Goal: Information Seeking & Learning: Learn about a topic

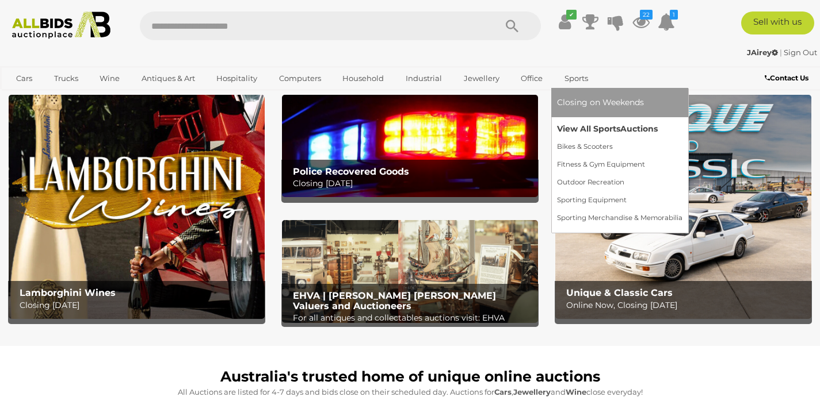
scroll to position [33, 0]
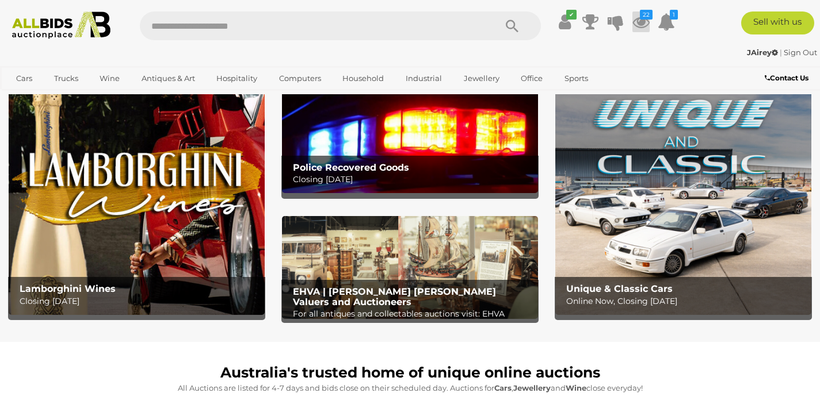
click at [638, 18] on icon at bounding box center [640, 22] width 17 height 21
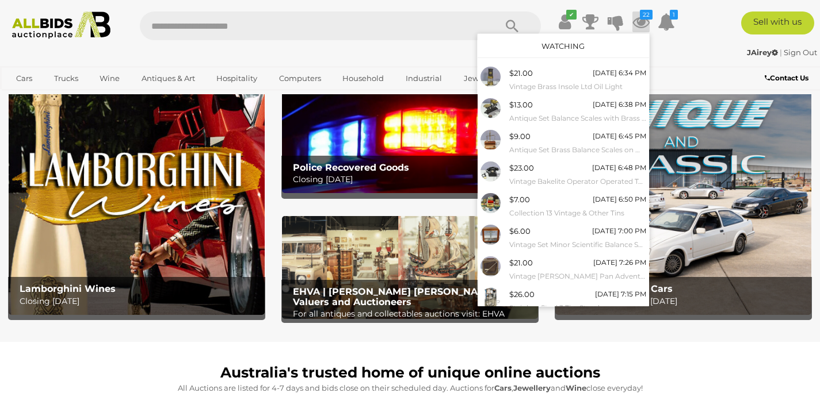
click at [558, 51] on div "Watching" at bounding box center [562, 46] width 171 height 24
click at [564, 42] on link "Watching" at bounding box center [562, 45] width 43 height 9
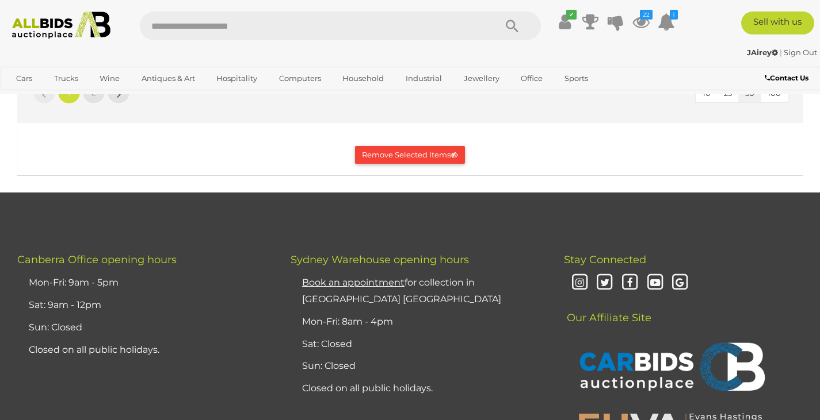
scroll to position [10044, 0]
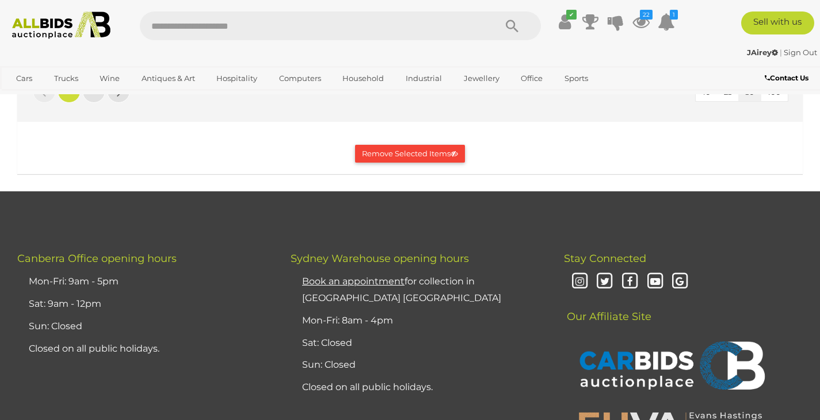
click at [379, 163] on button "Remove Selected Items" at bounding box center [410, 154] width 110 height 18
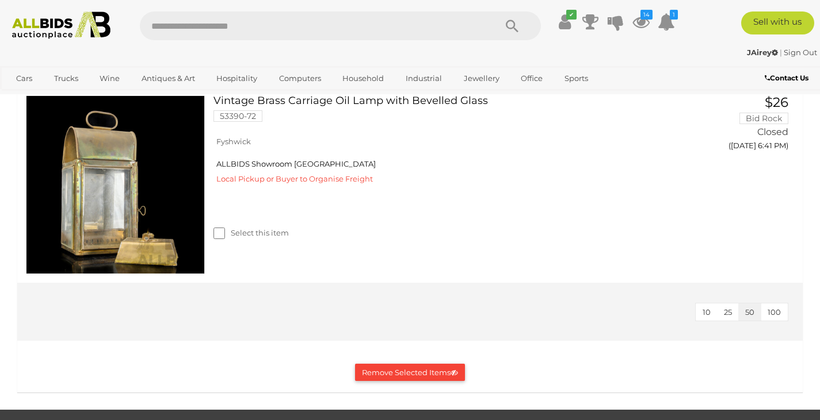
scroll to position [8100, 0]
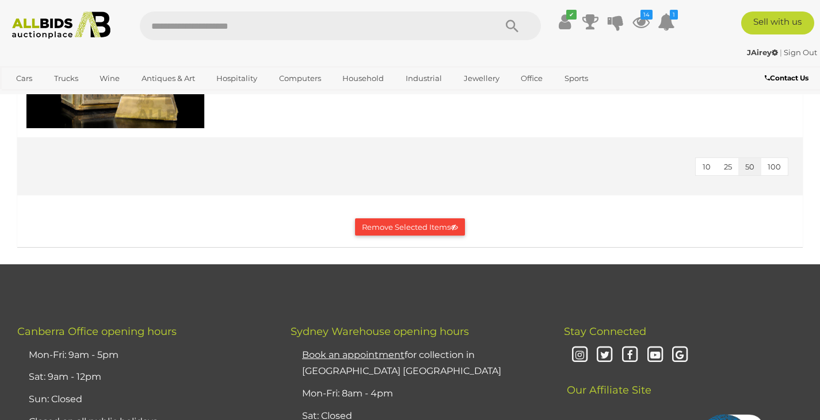
click at [435, 236] on button "Remove Selected Items" at bounding box center [410, 228] width 110 height 18
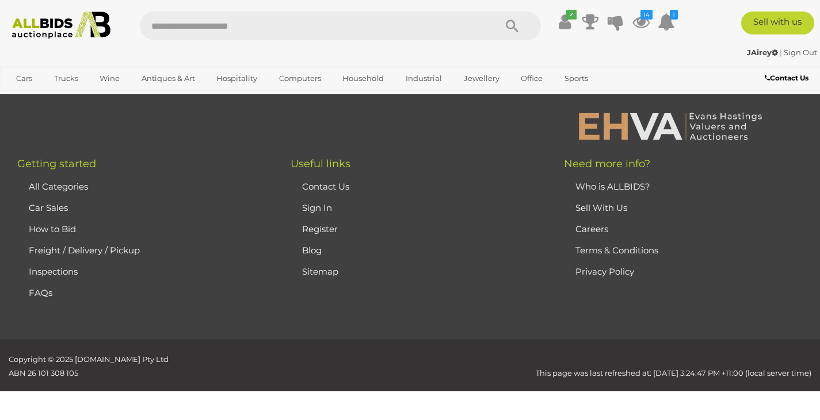
scroll to position [0, 0]
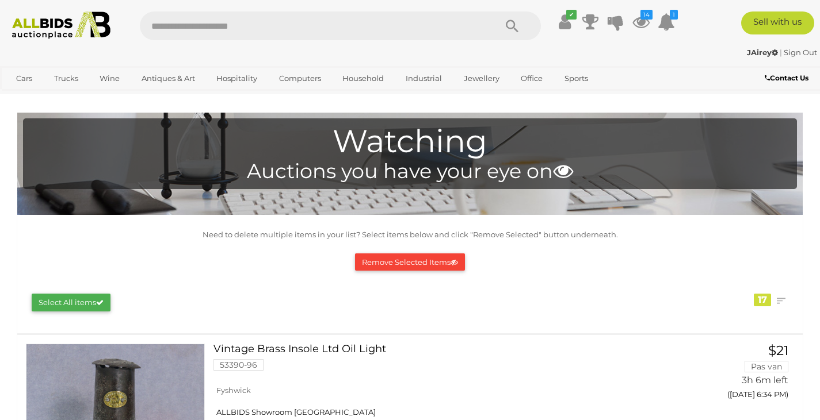
click at [61, 20] on img at bounding box center [61, 26] width 110 height 28
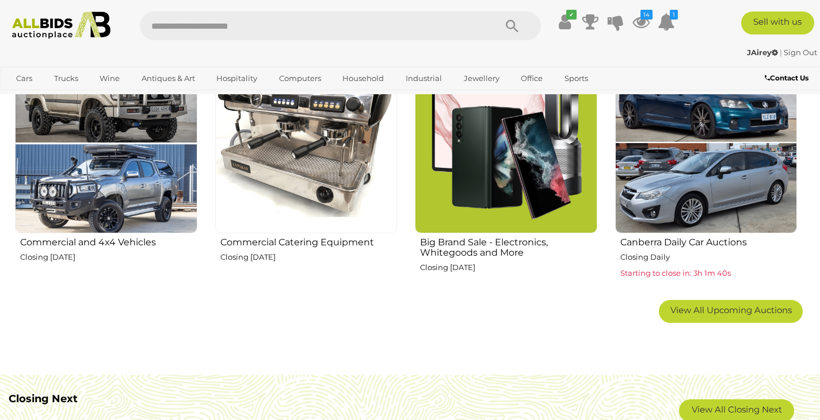
scroll to position [700, 0]
click at [311, 245] on h2 "Commercial Catering Equipment" at bounding box center [308, 240] width 177 height 13
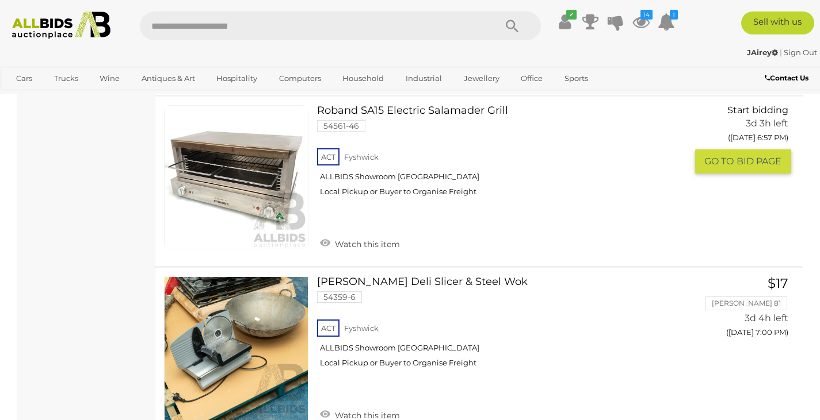
scroll to position [1477, 0]
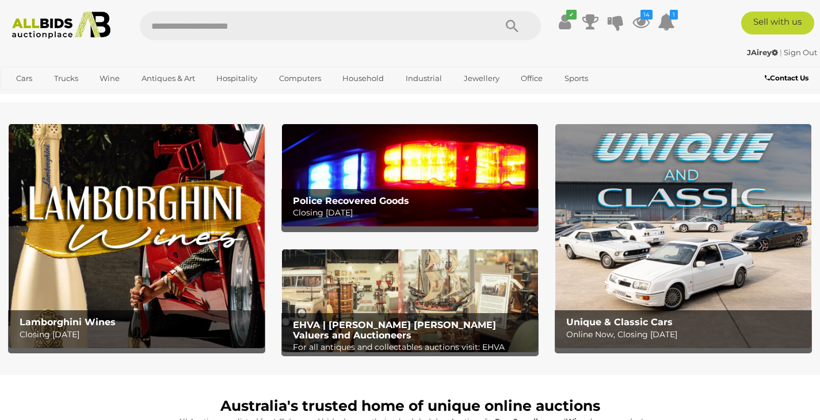
scroll to position [700, 0]
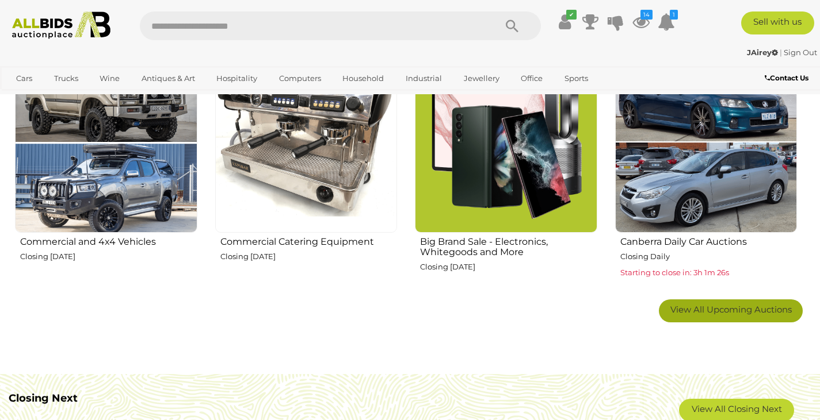
click at [741, 316] on link "View All Upcoming Auctions" at bounding box center [731, 311] width 144 height 23
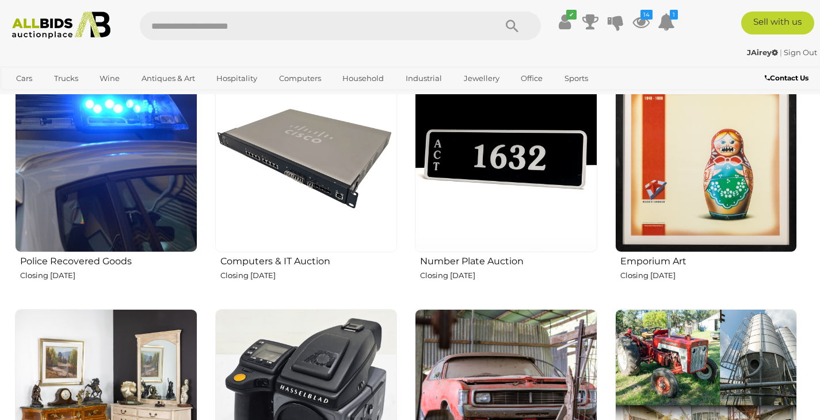
scroll to position [1409, 0]
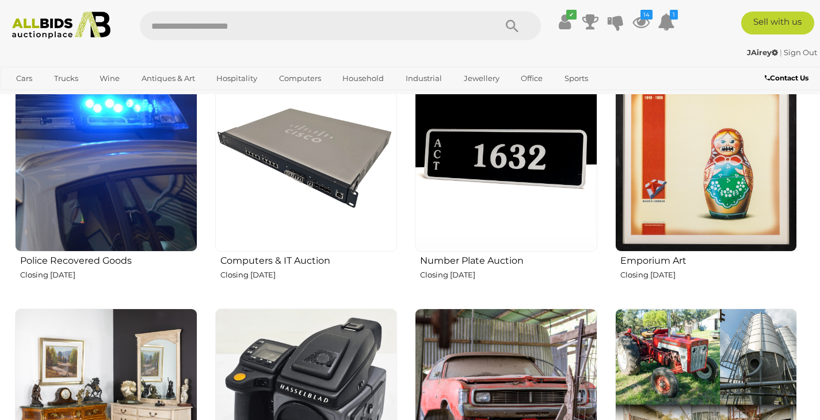
click at [665, 194] on img at bounding box center [706, 161] width 182 height 182
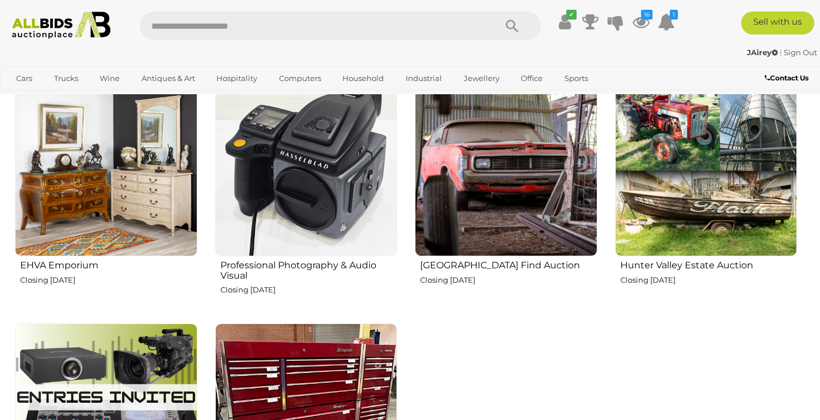
scroll to position [1643, 0]
click at [104, 221] on img at bounding box center [106, 165] width 182 height 182
click at [311, 225] on img at bounding box center [306, 165] width 182 height 182
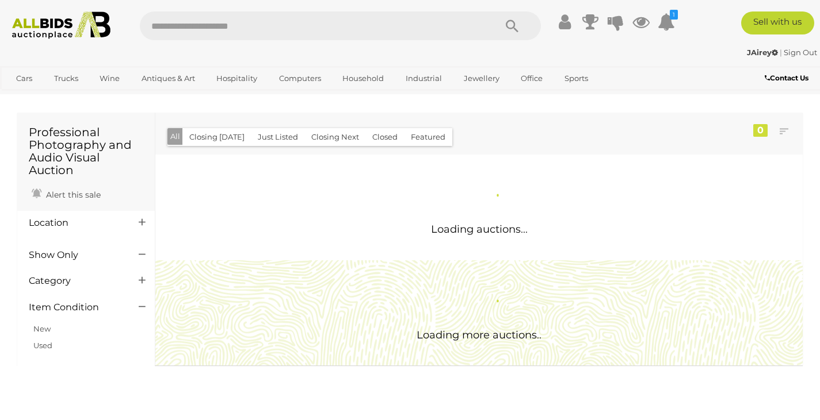
scroll to position [25, 0]
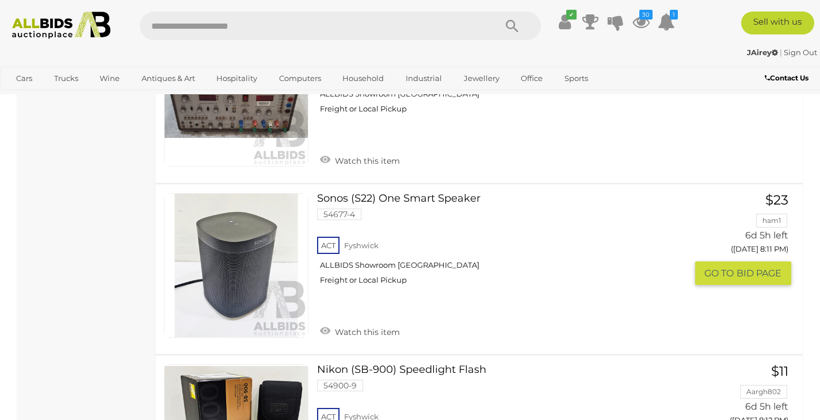
scroll to position [6248, 0]
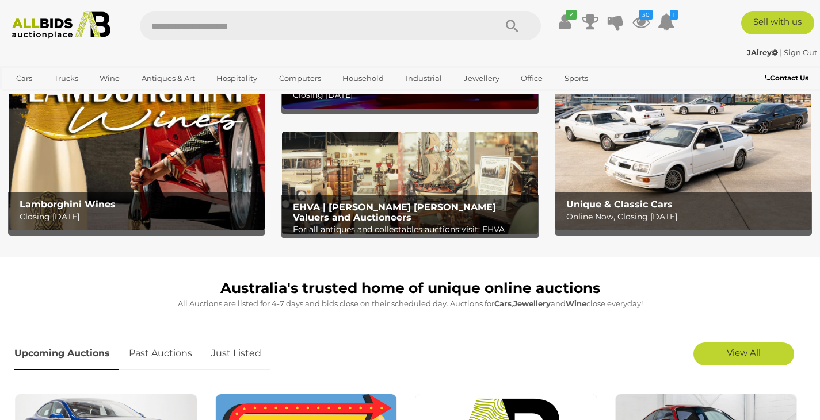
scroll to position [114, 0]
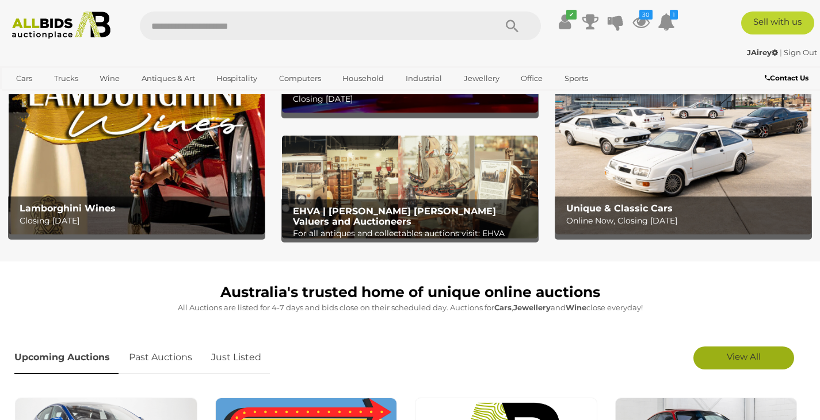
click at [760, 356] on span "View All" at bounding box center [743, 356] width 34 height 11
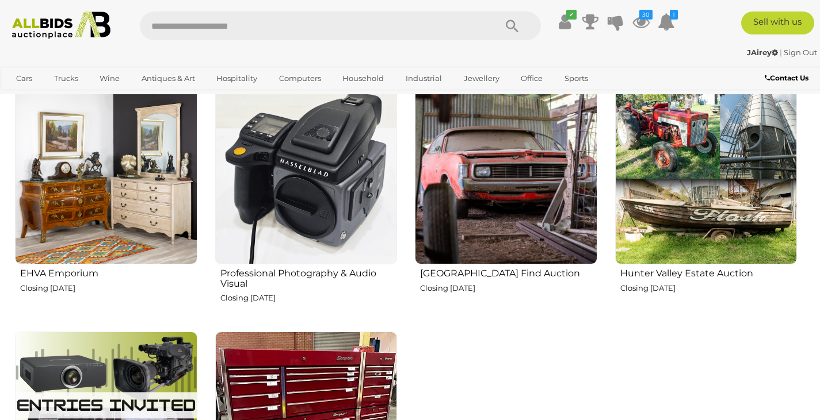
scroll to position [1636, 0]
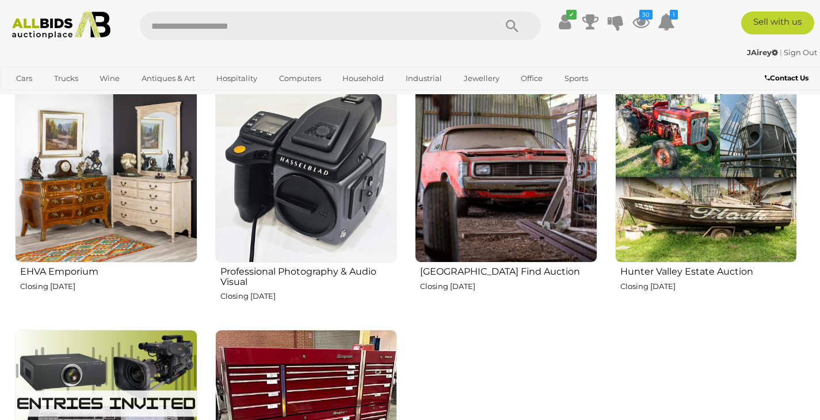
click at [461, 241] on img at bounding box center [506, 172] width 182 height 182
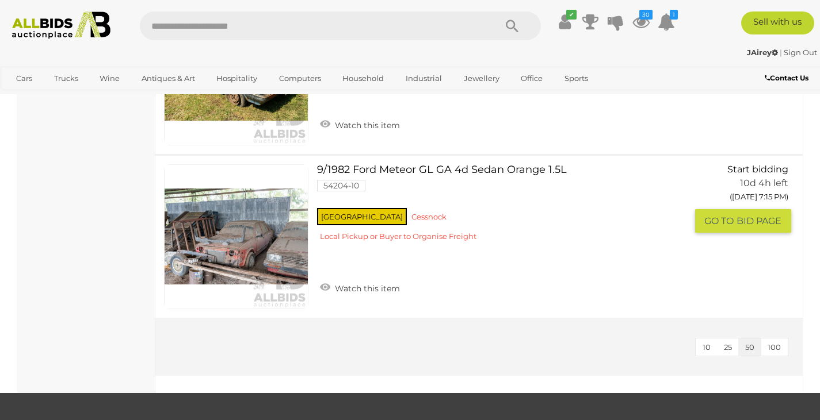
scroll to position [1169, 0]
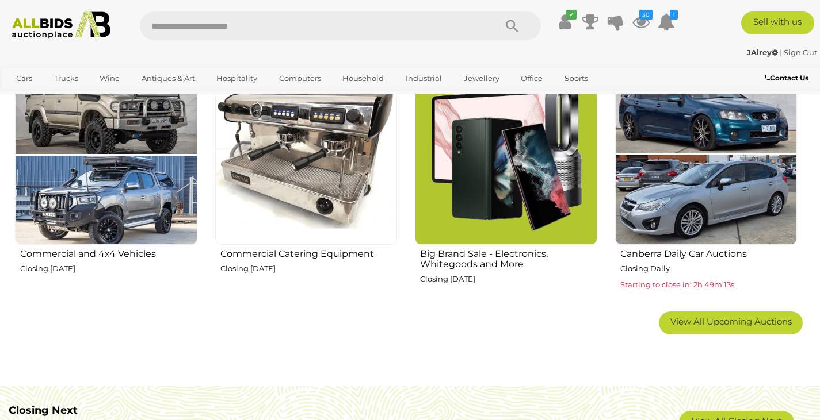
scroll to position [693, 0]
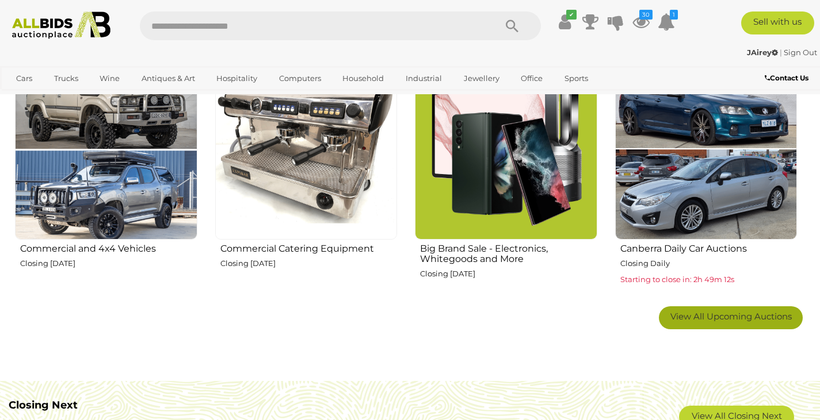
click at [742, 308] on link "View All Upcoming Auctions" at bounding box center [731, 318] width 144 height 23
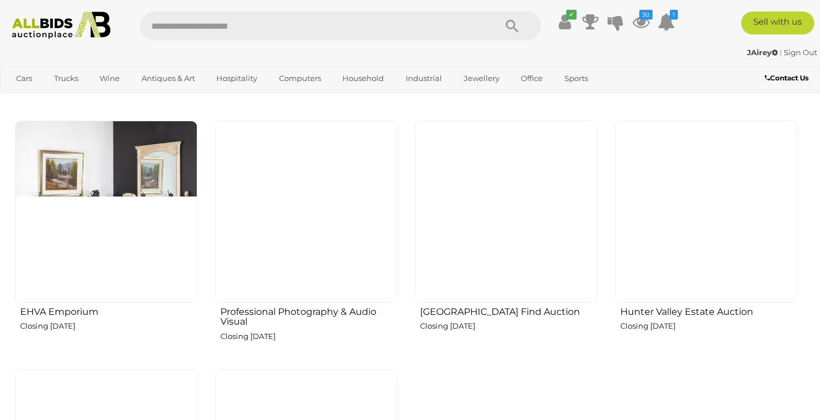
scroll to position [1597, 0]
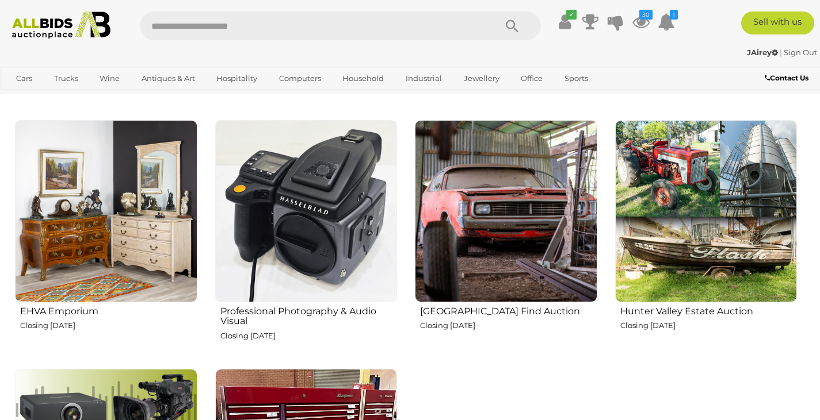
click at [743, 302] on img at bounding box center [706, 211] width 182 height 182
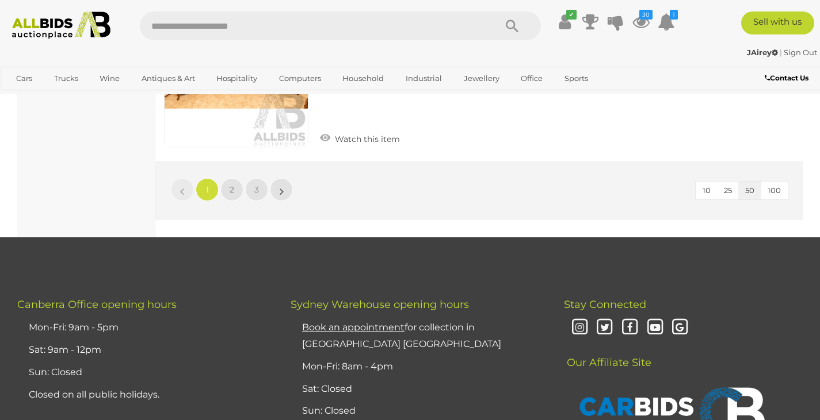
scroll to position [8236, 0]
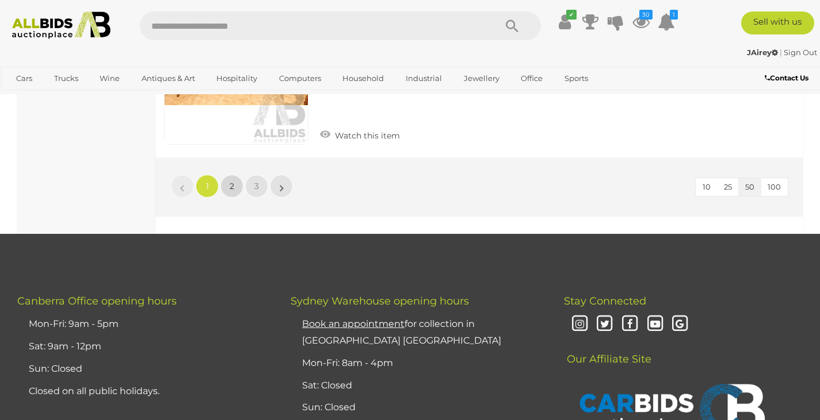
click at [234, 186] on link "2" at bounding box center [231, 186] width 23 height 23
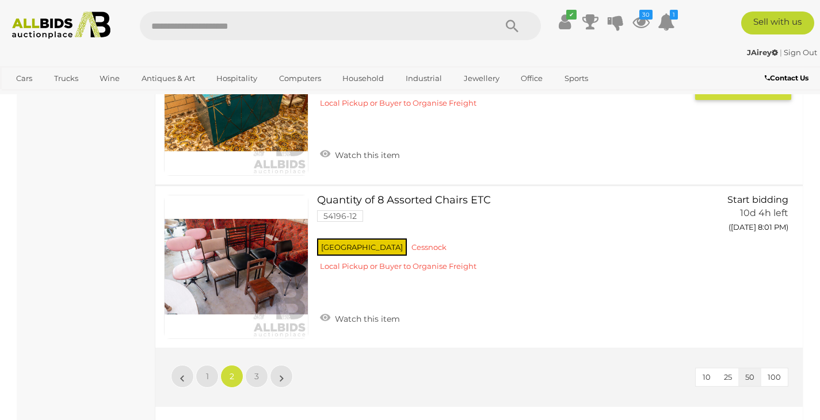
scroll to position [8028, 0]
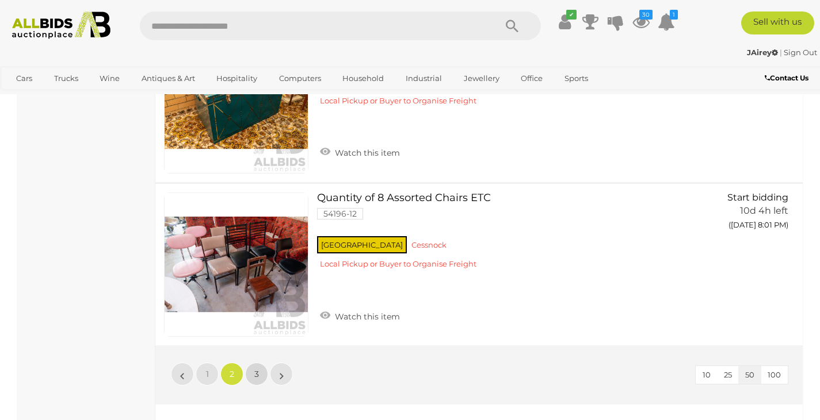
click at [256, 373] on span "3" at bounding box center [256, 374] width 5 height 10
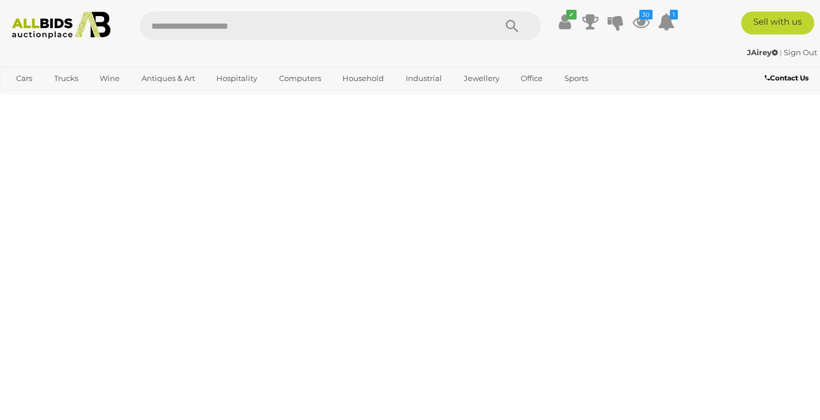
scroll to position [59, 0]
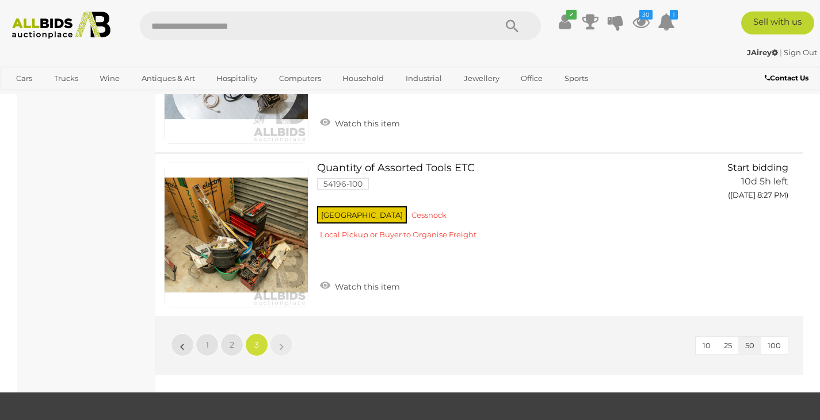
scroll to position [4122, 0]
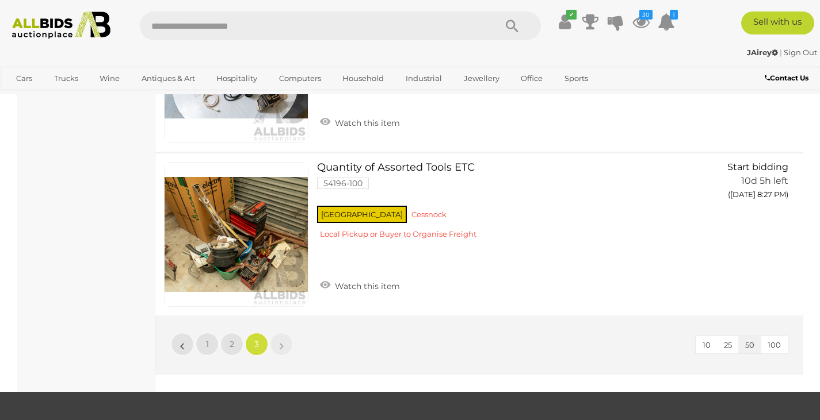
click at [73, 24] on img at bounding box center [61, 26] width 110 height 28
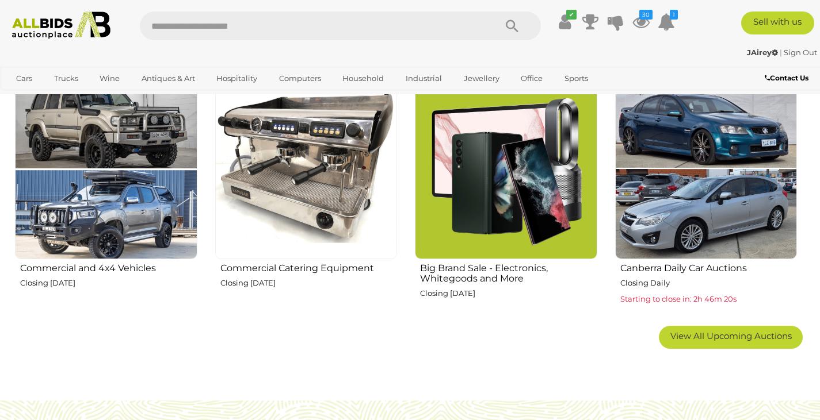
scroll to position [675, 0]
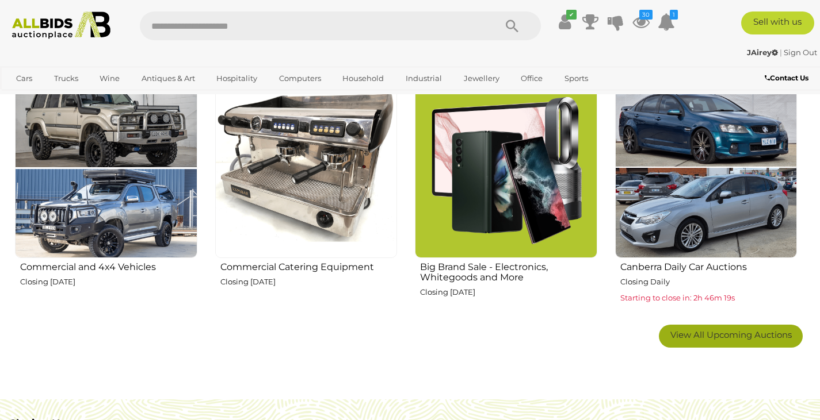
click at [697, 342] on link "View All Upcoming Auctions" at bounding box center [731, 336] width 144 height 23
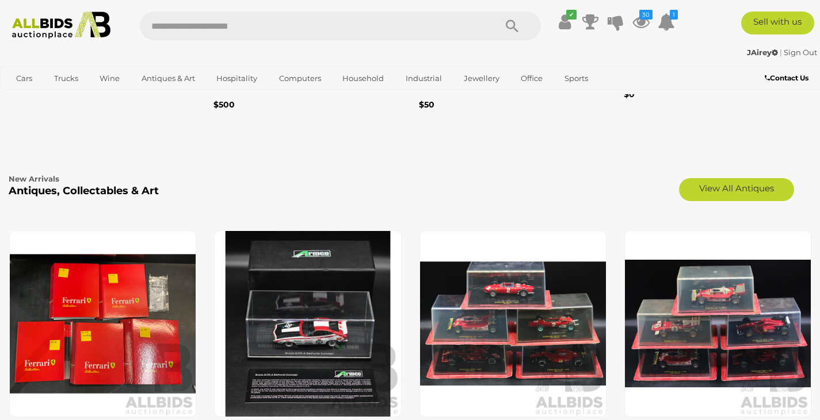
scroll to position [2933, 0]
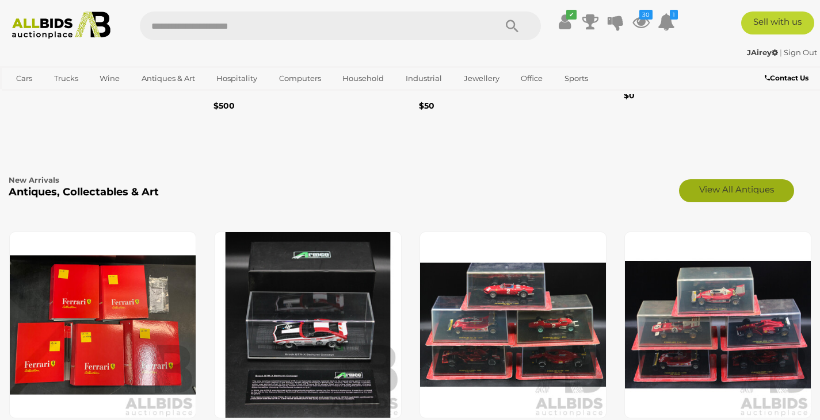
click at [761, 179] on link "View All Antiques" at bounding box center [736, 190] width 115 height 23
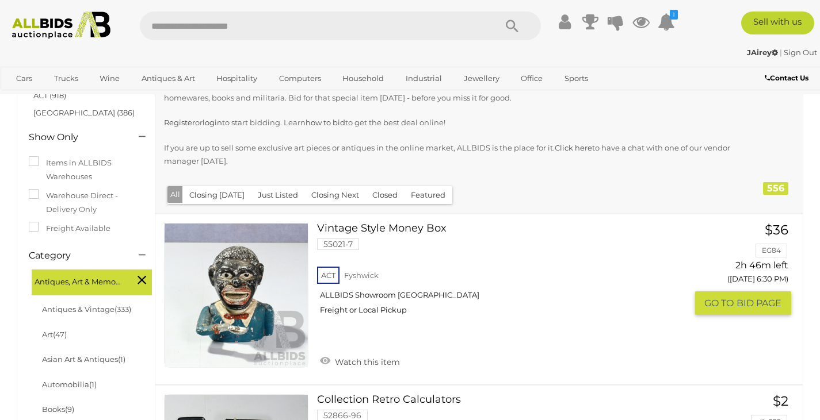
scroll to position [184, 0]
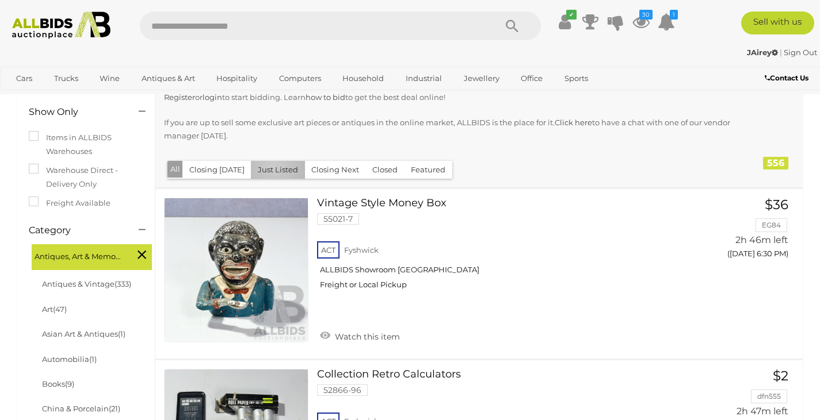
click at [270, 167] on button "Just Listed" at bounding box center [278, 170] width 54 height 18
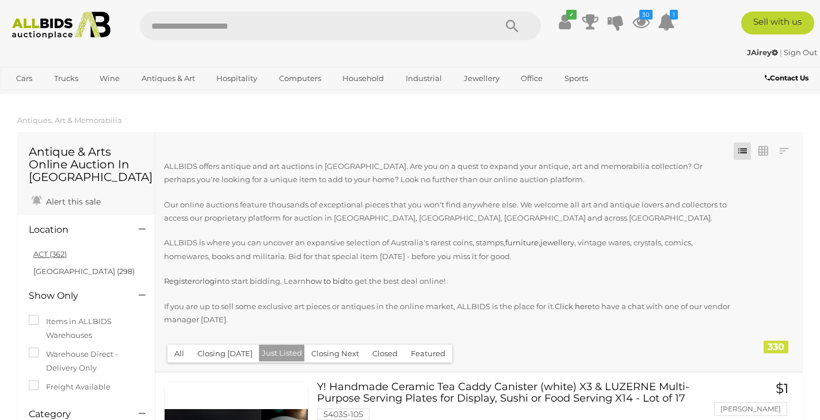
click at [50, 255] on link "ACT (362)" at bounding box center [49, 254] width 33 height 9
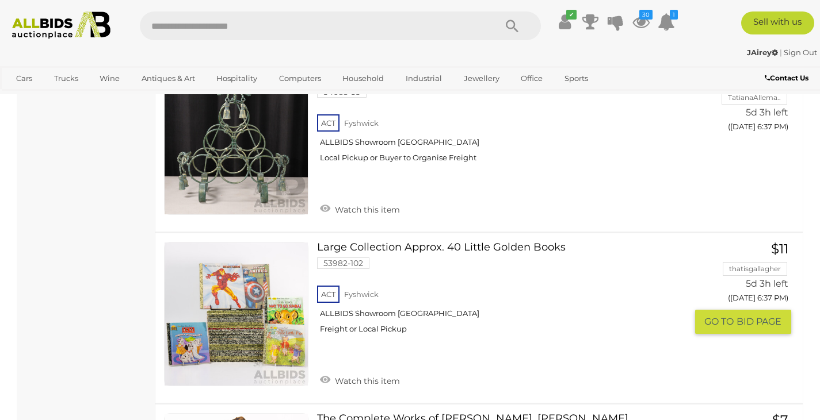
scroll to position [3031, 0]
click at [55, 21] on img at bounding box center [61, 26] width 110 height 28
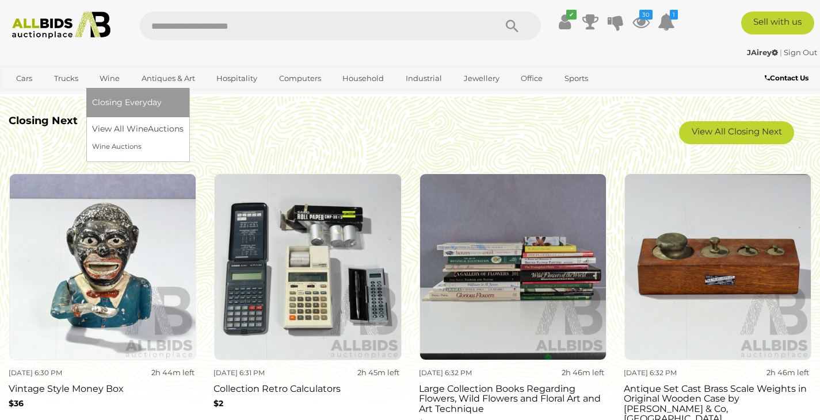
scroll to position [981, 0]
